Goal: Information Seeking & Learning: Learn about a topic

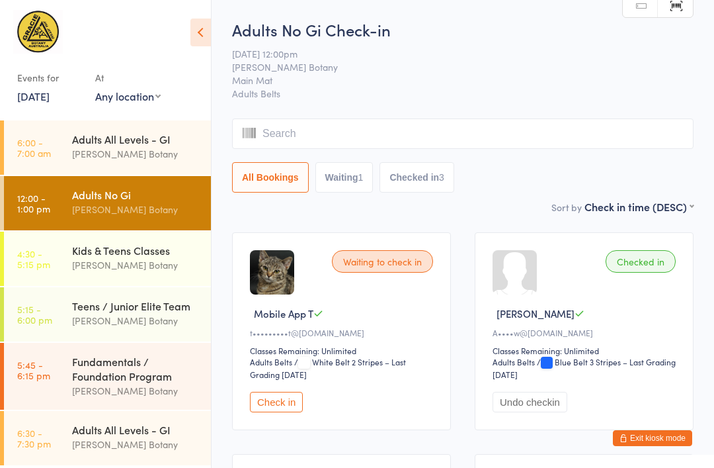
click at [138, 95] on select "Any location Main Mat" at bounding box center [127, 96] width 65 height 15
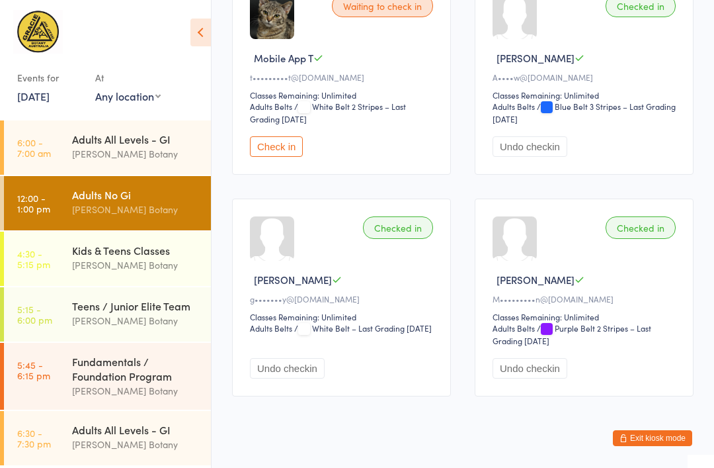
click at [169, 272] on div "[PERSON_NAME] Botany" at bounding box center [136, 264] width 128 height 15
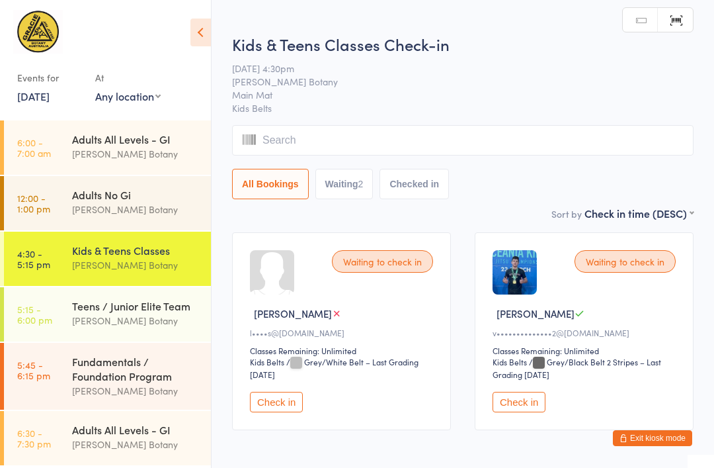
scroll to position [65, 0]
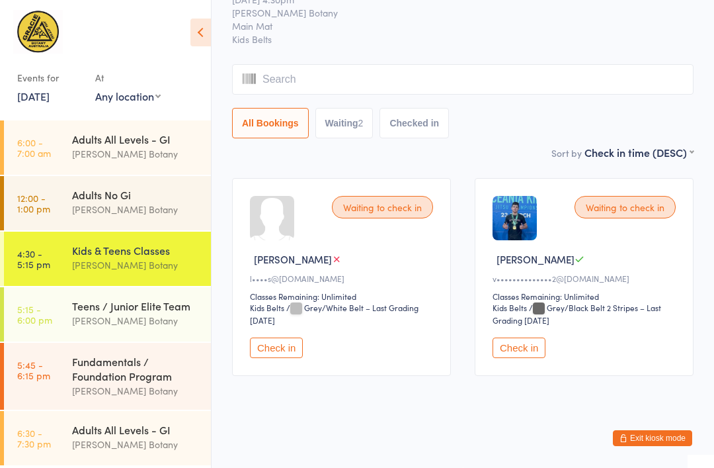
click at [154, 334] on div "Teens / Junior Elite Team [PERSON_NAME] Botany" at bounding box center [141, 313] width 139 height 52
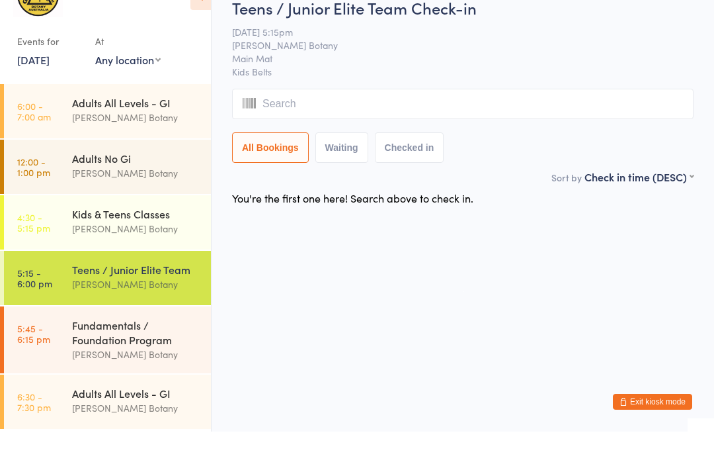
click at [160, 383] on div "[PERSON_NAME] Botany" at bounding box center [136, 390] width 128 height 15
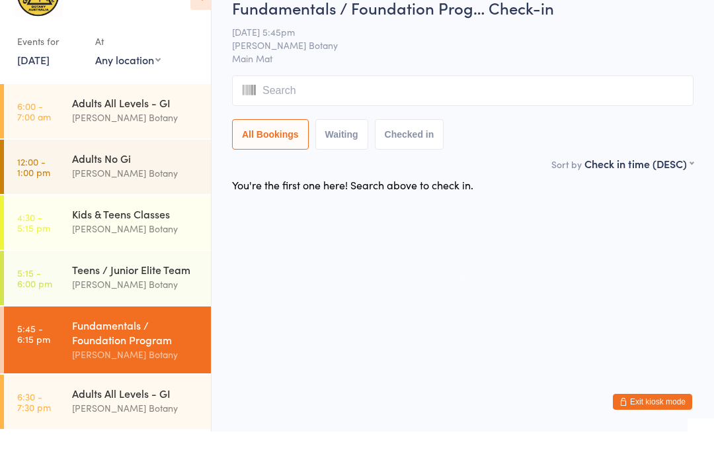
click at [165, 313] on div "[PERSON_NAME] Botany" at bounding box center [136, 320] width 128 height 15
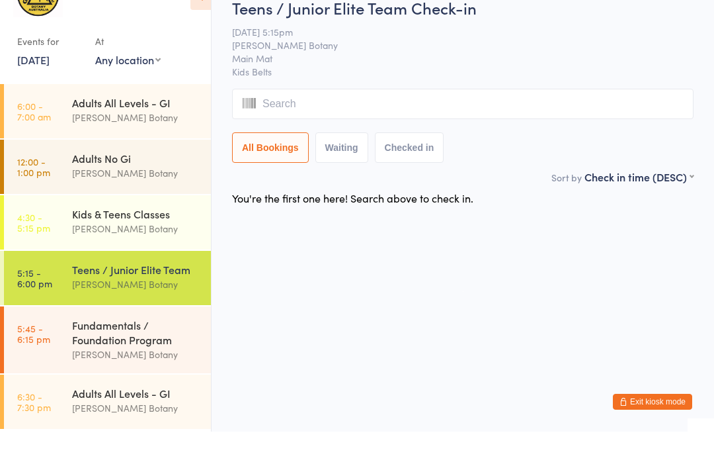
scroll to position [1, 0]
click at [134, 418] on div "Adults All Levels - GI [PERSON_NAME] Botany" at bounding box center [141, 437] width 139 height 52
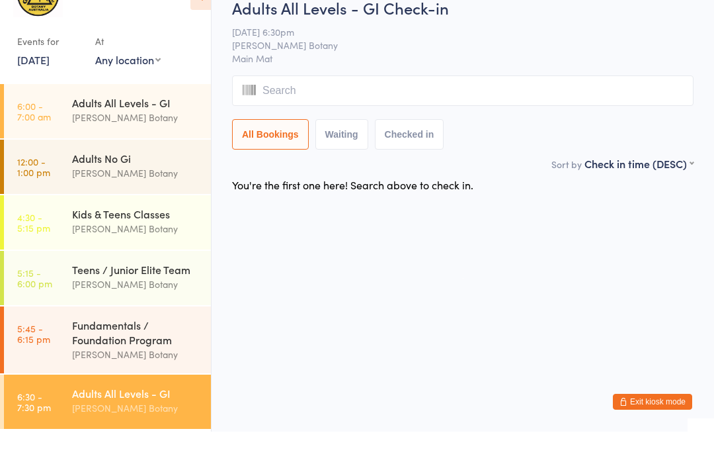
click at [161, 146] on div "[PERSON_NAME] Botany" at bounding box center [136, 153] width 128 height 15
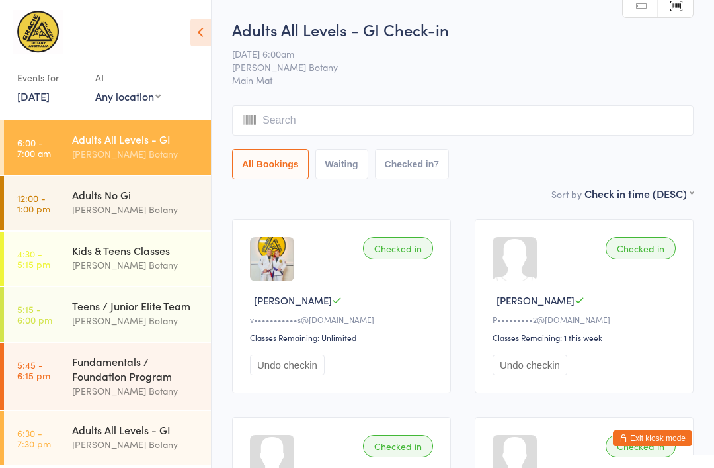
click at [210, 36] on icon at bounding box center [200, 33] width 21 height 28
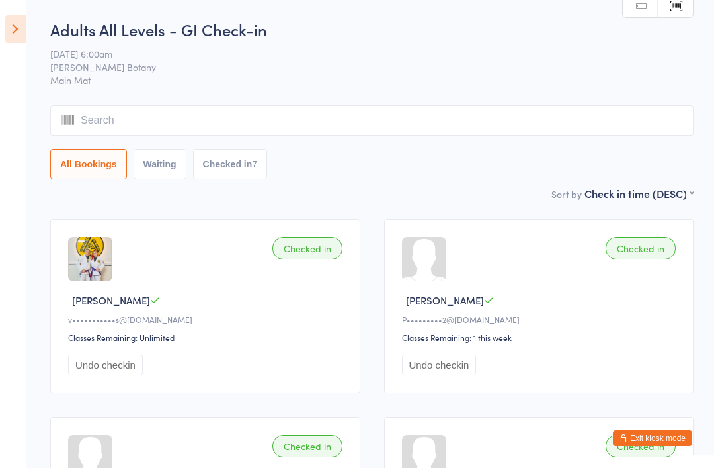
click at [11, 28] on icon at bounding box center [15, 29] width 21 height 28
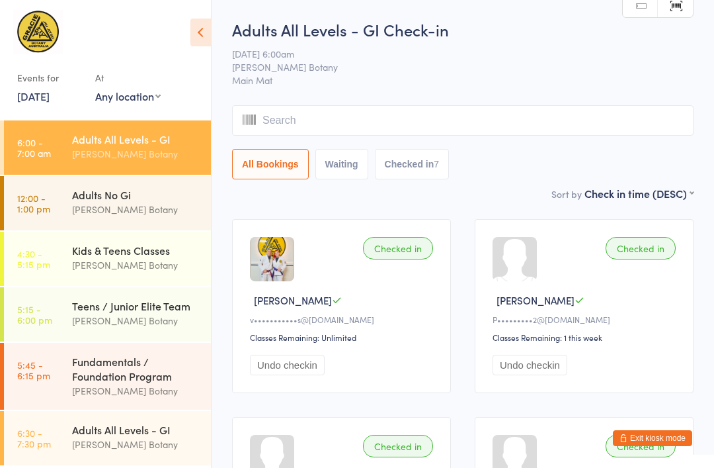
click at [167, 211] on div "[PERSON_NAME] Botany" at bounding box center [136, 209] width 128 height 15
